Goal: Find contact information: Find contact information

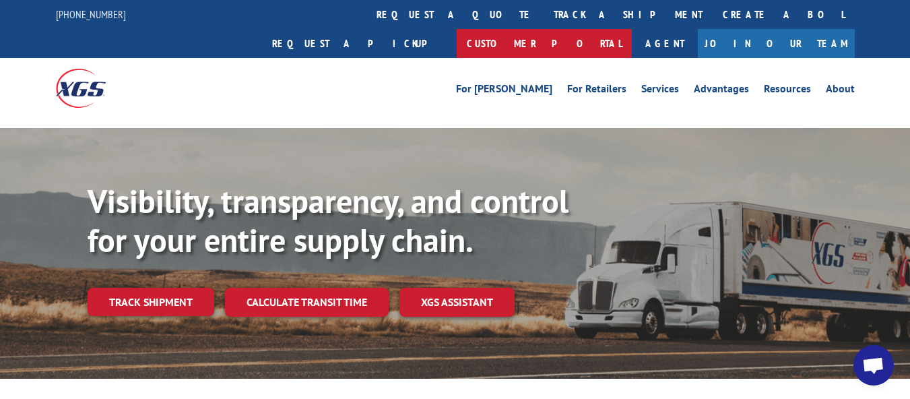
click at [632, 29] on link "Customer Portal" at bounding box center [544, 43] width 175 height 29
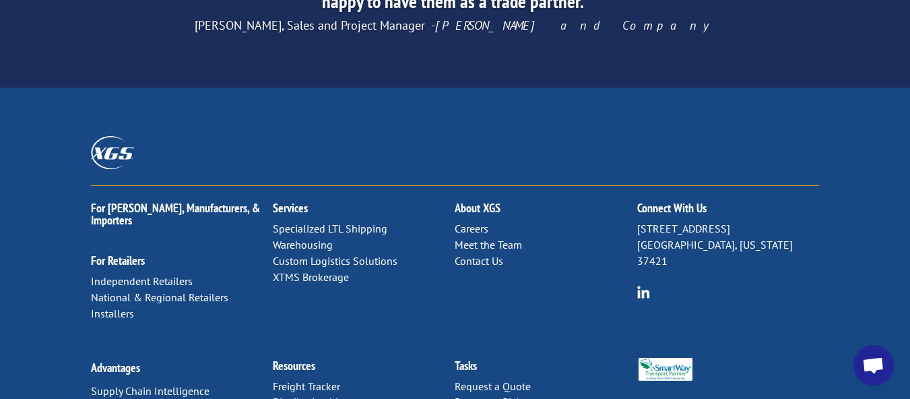
scroll to position [2261, 0]
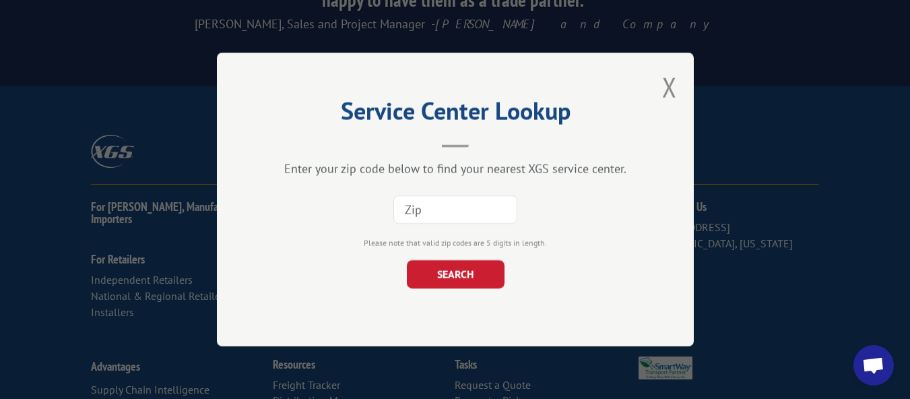
click at [469, 207] on input at bounding box center [455, 209] width 124 height 28
type input "77375"
click button "SEARCH" at bounding box center [455, 274] width 98 height 28
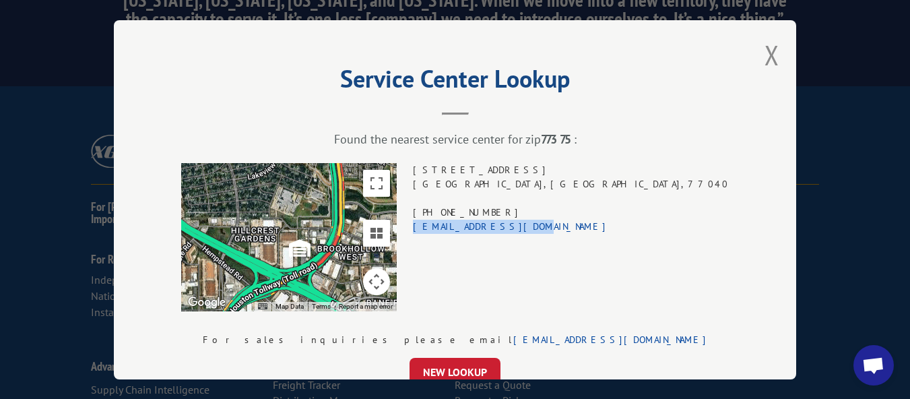
drag, startPoint x: 613, startPoint y: 226, endPoint x: 502, endPoint y: 218, distance: 110.7
click at [502, 218] on div "← Move left → Move right ↑ Move up ↓ Move down + Zoom in - Zoom out Home Jump l…" at bounding box center [454, 237] width 547 height 148
copy link "[EMAIL_ADDRESS][DOMAIN_NAME]"
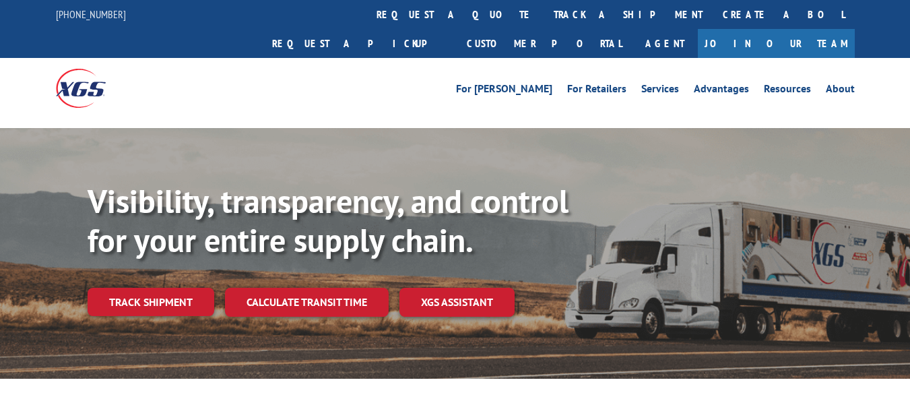
scroll to position [2261, 0]
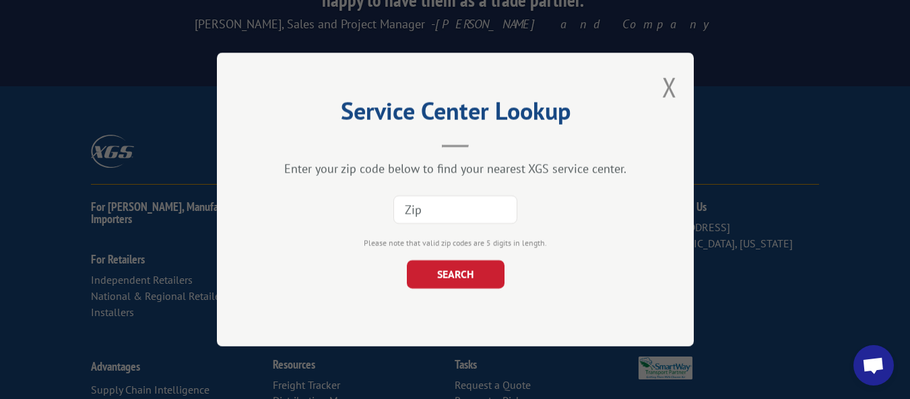
click at [466, 210] on input at bounding box center [455, 209] width 124 height 28
type input "69101"
click button "SEARCH" at bounding box center [455, 274] width 98 height 28
